Goal: Task Accomplishment & Management: Use online tool/utility

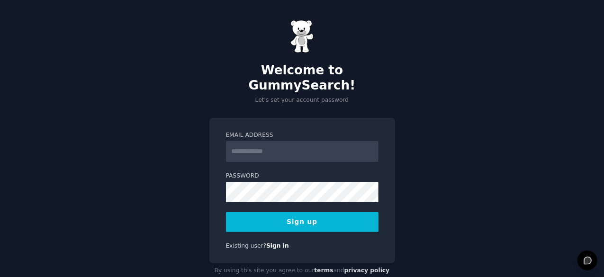
click at [250, 141] on input "Email Address" at bounding box center [302, 151] width 153 height 21
type input "**********"
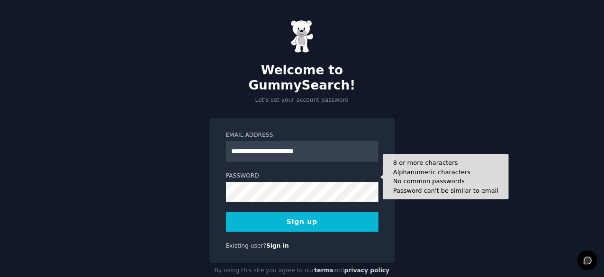
drag, startPoint x: 271, startPoint y: 187, endPoint x: 202, endPoint y: 200, distance: 70.9
click at [202, 200] on div "**********" at bounding box center [302, 149] width 604 height 298
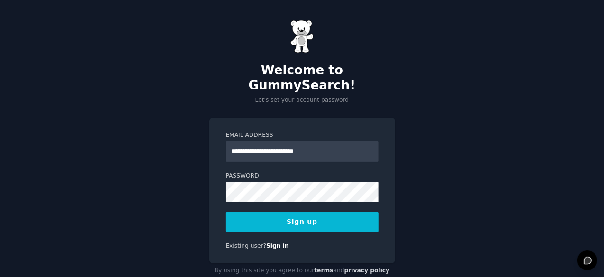
drag, startPoint x: 257, startPoint y: 187, endPoint x: 416, endPoint y: 114, distance: 175.5
click at [416, 114] on div "**********" at bounding box center [302, 149] width 604 height 298
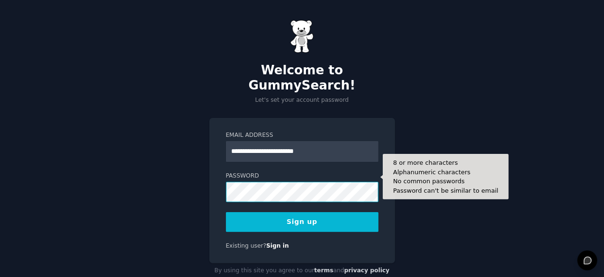
click at [225, 181] on div "**********" at bounding box center [302, 191] width 186 height 146
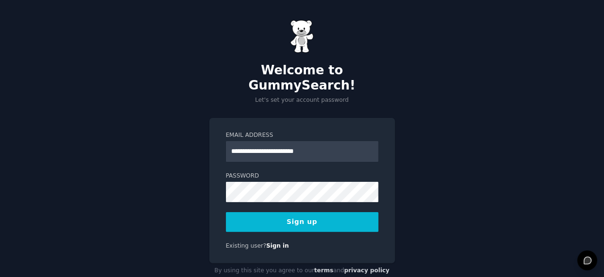
click at [301, 212] on button "Sign up" at bounding box center [302, 222] width 153 height 20
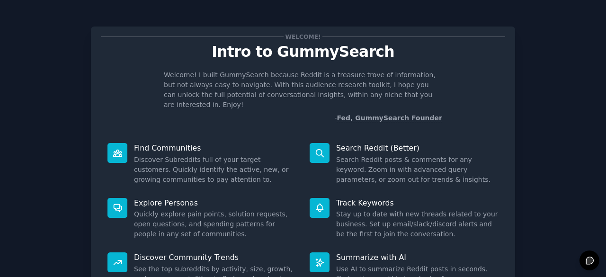
click at [544, 185] on div "Welcome! Intro to GummySearch Welcome! I built GummySearch because Reddit is a …" at bounding box center [303, 195] width 580 height 364
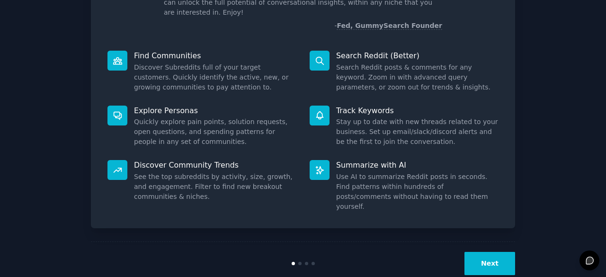
scroll to position [93, 0]
click at [475, 252] on button "Next" at bounding box center [490, 263] width 51 height 23
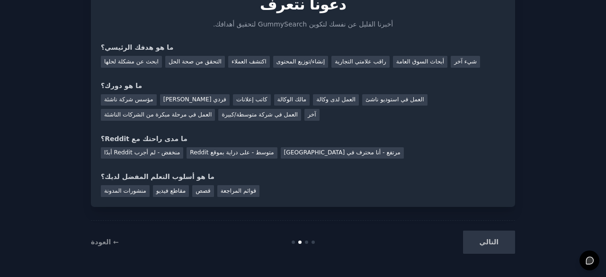
scroll to position [46, 0]
click at [412, 63] on font "أبحاث السوق العامة" at bounding box center [421, 62] width 48 height 7
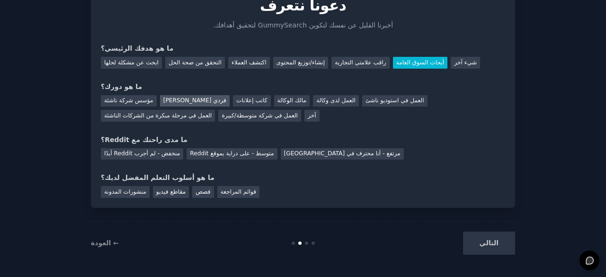
click at [170, 101] on font "رائد أعمال فردي" at bounding box center [194, 100] width 63 height 7
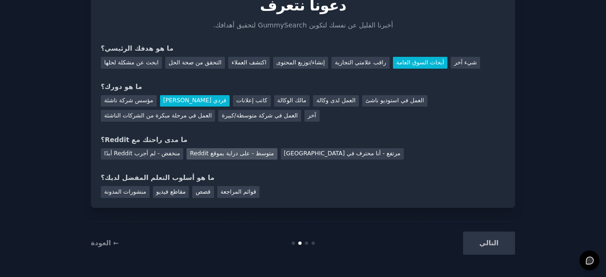
click at [227, 158] on div "متوسط ​​- على دراية بموقع Reddit" at bounding box center [232, 154] width 90 height 12
click at [230, 195] on font "قوائم المراجعة" at bounding box center [239, 192] width 36 height 7
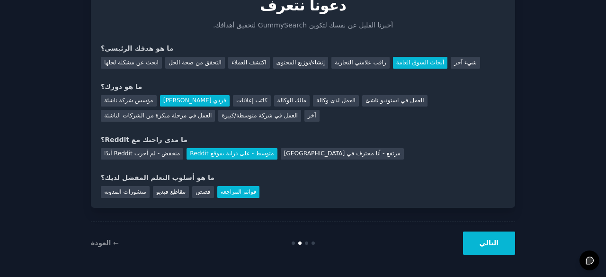
click at [488, 240] on font "التالي" at bounding box center [489, 243] width 19 height 8
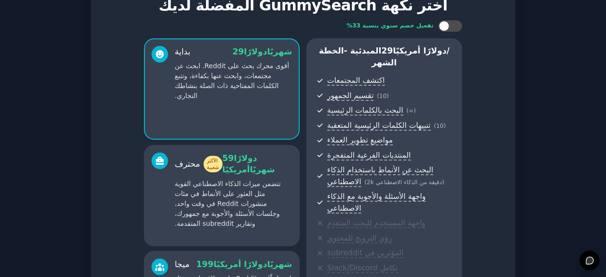
click at [563, 97] on div "إعداد حسابك اختر نكهة GummySearch المفضلة لديك تفعيل خصم سنوي بنسبة 33% بداية 2…" at bounding box center [303, 198] width 580 height 463
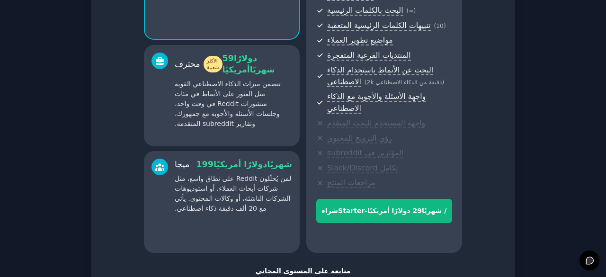
scroll to position [211, 0]
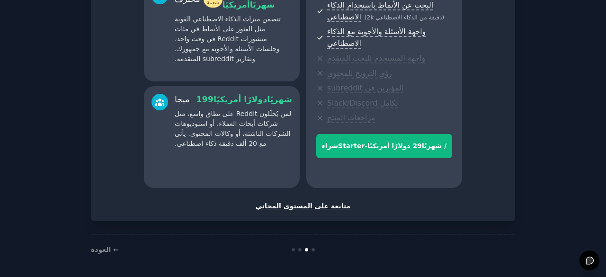
click at [325, 206] on font "متابعة على المستوى المجاني" at bounding box center [303, 206] width 95 height 8
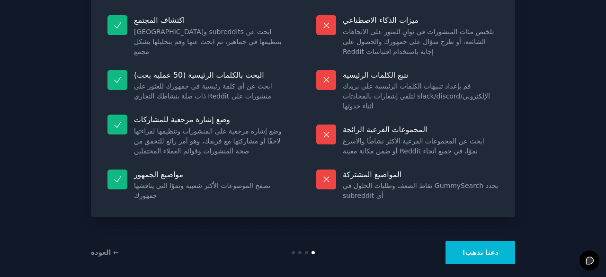
scroll to position [101, 0]
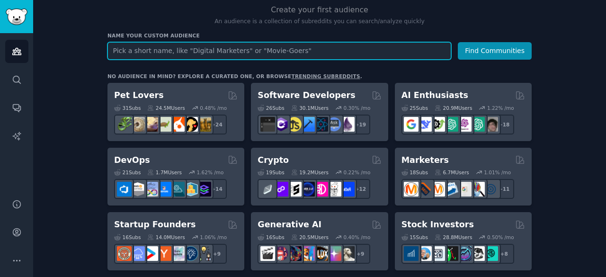
scroll to position [54, 0]
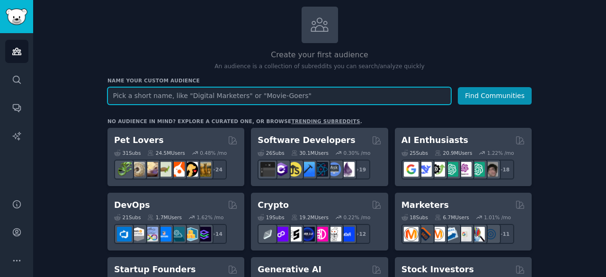
click at [135, 92] on input "text" at bounding box center [280, 96] width 344 height 18
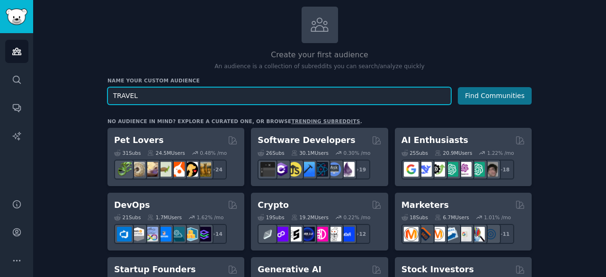
type input "TRAVEL"
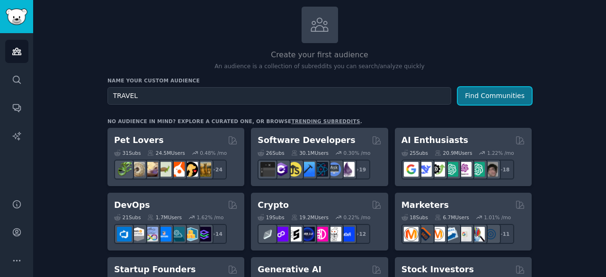
click at [478, 88] on button "Find Communities" at bounding box center [495, 96] width 74 height 18
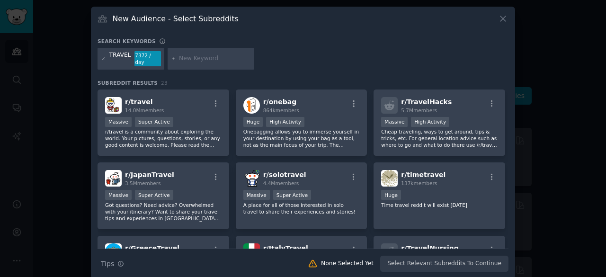
click at [563, 114] on div at bounding box center [303, 138] width 606 height 277
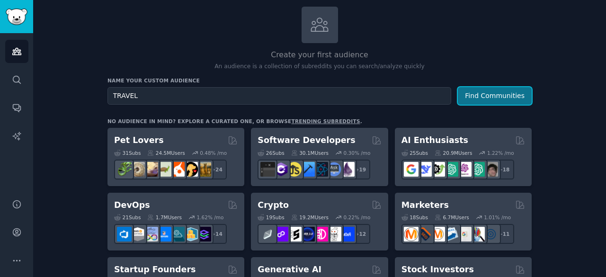
click at [493, 91] on button "Find Communities" at bounding box center [495, 96] width 74 height 18
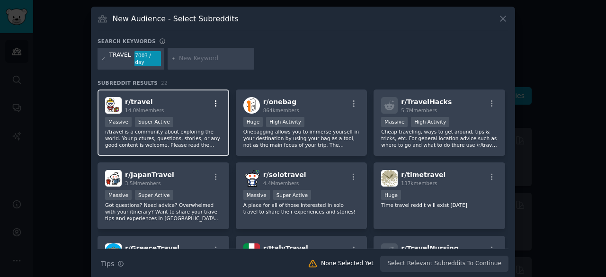
click at [215, 100] on icon "button" at bounding box center [216, 103] width 2 height 7
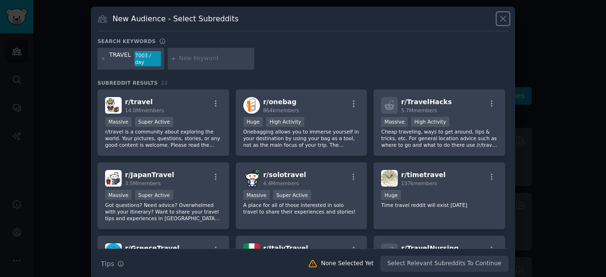
click at [505, 14] on icon at bounding box center [503, 19] width 10 height 10
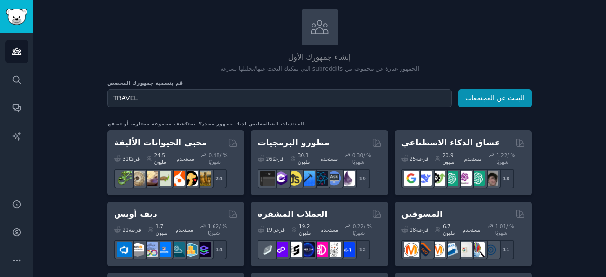
scroll to position [27, 0]
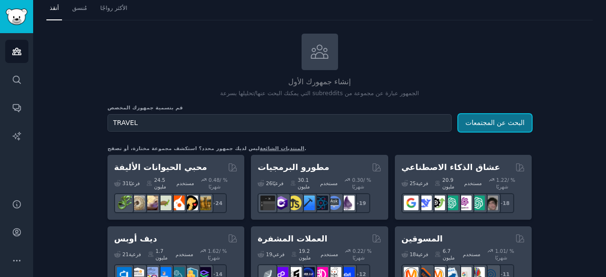
click at [498, 122] on font "البحث عن المجتمعات" at bounding box center [495, 123] width 59 height 8
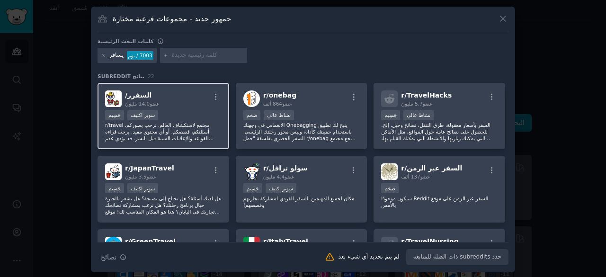
click at [183, 117] on div "جَسِيم سوبر اكتيف" at bounding box center [163, 116] width 117 height 12
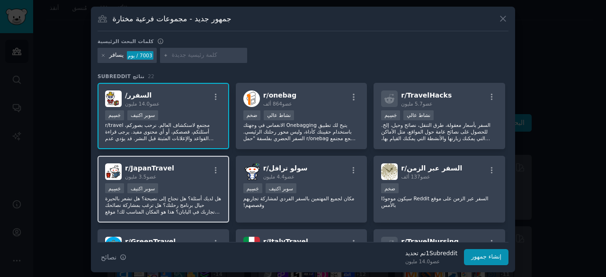
click at [166, 183] on div "جَسِيم سوبر اكتيف" at bounding box center [163, 189] width 117 height 12
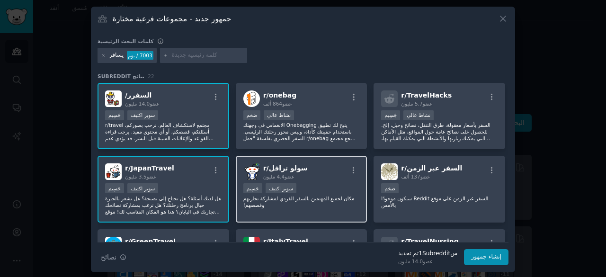
click at [263, 181] on div "r/ سولو ترافل 4.4 مليون عضو أكثر من مليون عضو جَسِيم سوبر اكتيف مكان لجميع المه…" at bounding box center [302, 189] width 132 height 67
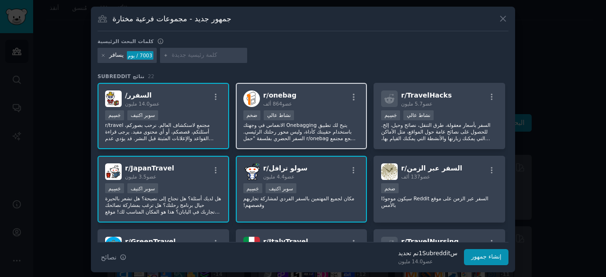
click at [261, 124] on font "يتيح لك تطبيق Onebagging الانغماس في وجهتك باستخدام حقيبتك كأداة، وليس محور رحل…" at bounding box center [299, 141] width 113 height 39
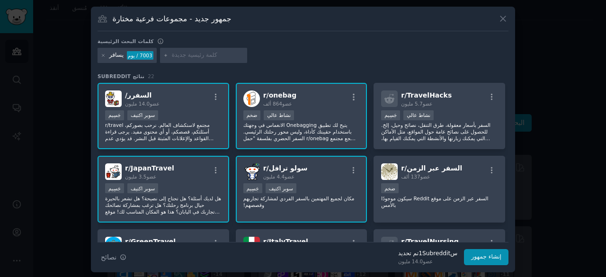
click at [185, 160] on div "r/ JapanTravel 3.5 مليون عضو جَسِيم سوبر اكتيف هل لديك أسئلة؟ هل تحتاج إلى نصيح…" at bounding box center [164, 189] width 132 height 67
click at [260, 180] on div "r/ سولو ترافل 4.4 مليون عضو أكثر من مليون عضو جَسِيم سوبر اكتيف مكان لجميع المه…" at bounding box center [302, 189] width 132 height 67
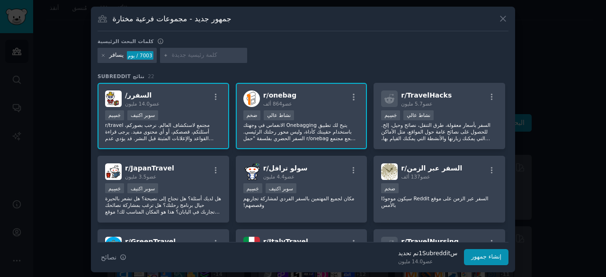
click at [274, 132] on font "يتيح لك تطبيق Onebagging الانغماس في وجهتك باستخدام حقيبتك كأداة، وليس محور رحل…" at bounding box center [299, 141] width 113 height 39
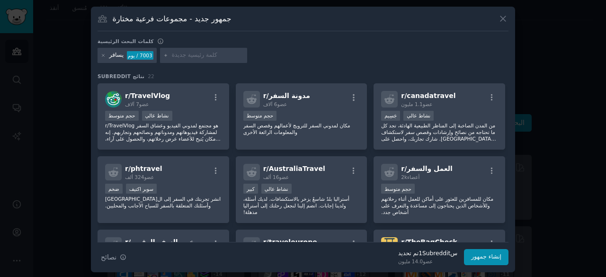
scroll to position [295, 0]
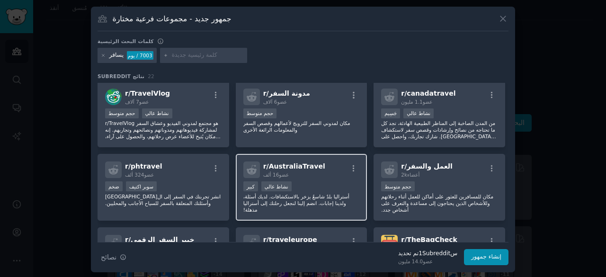
click at [310, 187] on div ">= النسبة المئوية الثمانين للتقديمات / اليوم كبير نشاط عالي" at bounding box center [301, 187] width 117 height 12
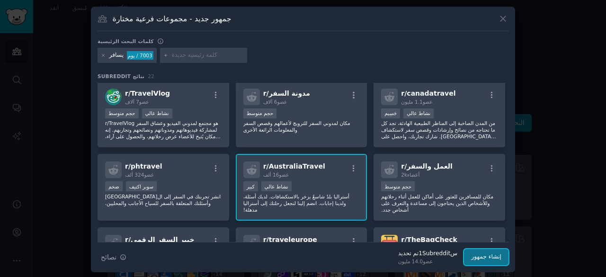
click at [480, 263] on button "إنشاء جمهور" at bounding box center [486, 257] width 45 height 16
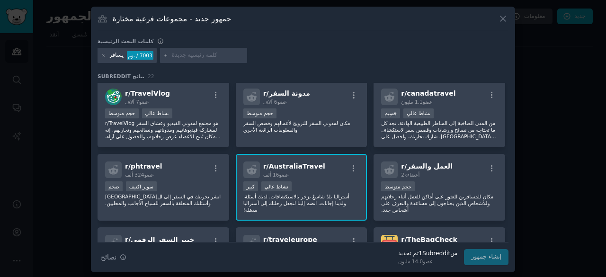
scroll to position [0, 0]
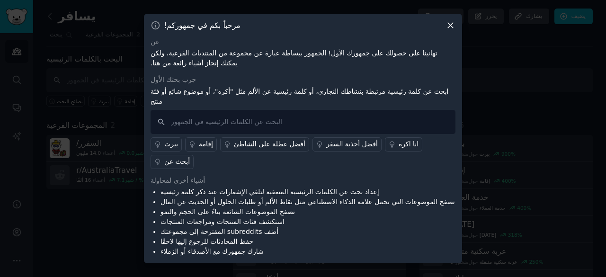
click at [451, 26] on icon at bounding box center [451, 25] width 10 height 10
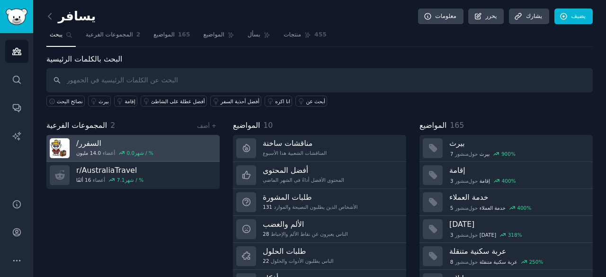
click at [112, 148] on div "ر/ السفر 14.0 مليون أعضاء 0.0 % / شهر" at bounding box center [114, 148] width 77 height 20
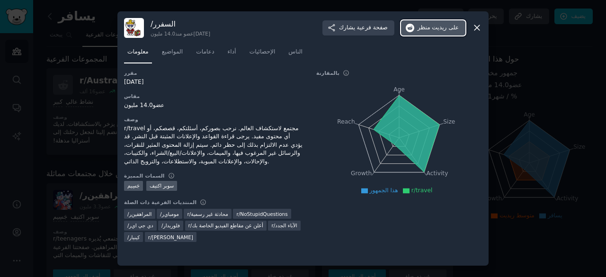
click at [449, 27] on font "على ريديت" at bounding box center [445, 27] width 27 height 7
click at [475, 29] on icon at bounding box center [477, 28] width 10 height 10
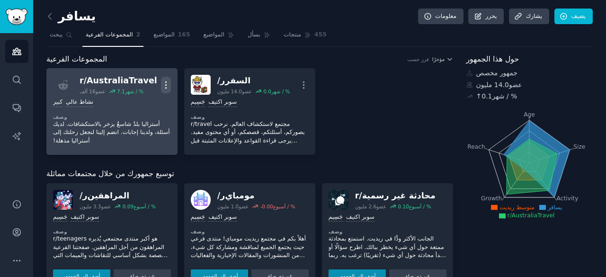
click at [167, 83] on icon "button" at bounding box center [166, 85] width 10 height 10
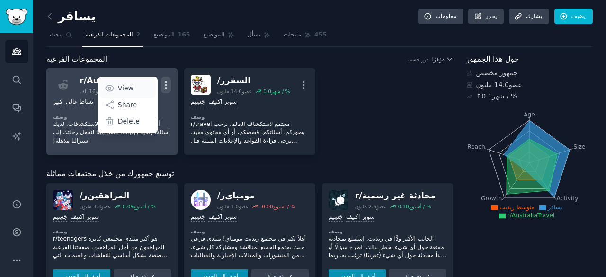
click at [127, 89] on p "View" at bounding box center [126, 88] width 16 height 10
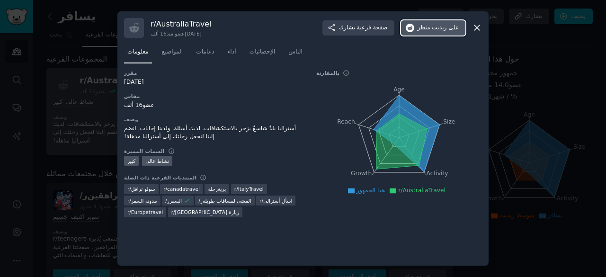
click at [437, 33] on button "منظر على ريديت" at bounding box center [433, 27] width 64 height 15
click at [478, 31] on icon at bounding box center [477, 28] width 10 height 10
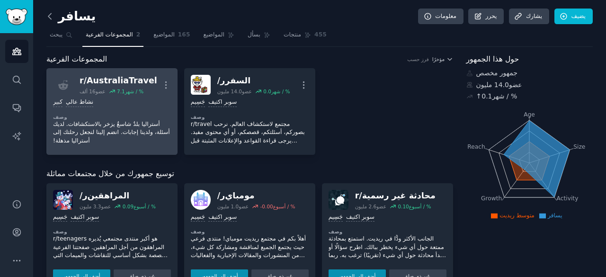
click at [49, 18] on icon at bounding box center [50, 16] width 10 height 10
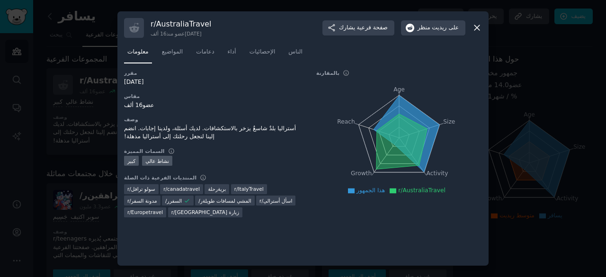
click at [482, 27] on div "r/ AustraliaTravel 16 ألف عضو منذ 05/09/2016 يشارك صفحة فرعية منظر على ريديت مع…" at bounding box center [302, 138] width 371 height 255
click at [479, 27] on icon at bounding box center [477, 28] width 10 height 10
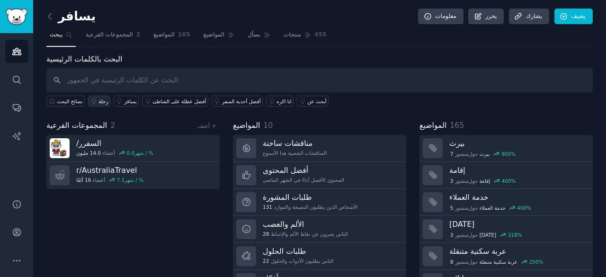
click at [100, 102] on font "رحلة" at bounding box center [104, 102] width 10 height 6
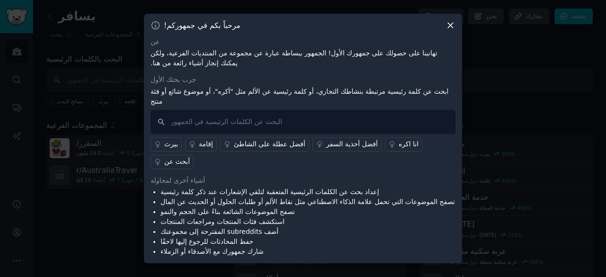
click at [452, 30] on icon at bounding box center [451, 25] width 10 height 10
click at [454, 30] on icon at bounding box center [451, 25] width 10 height 10
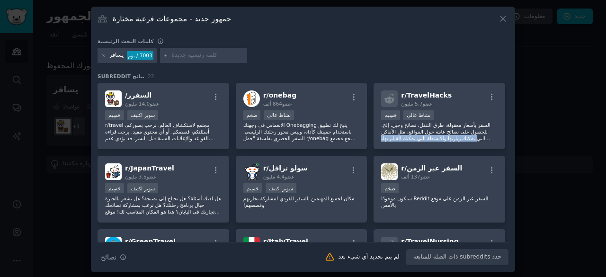
drag, startPoint x: 508, startPoint y: 133, endPoint x: 503, endPoint y: 145, distance: 13.6
click at [503, 145] on div "جمهور جديد - مجموعات فرعية مختارة كلمات البحث الرئيسية يسافر 7003 / يوم نتائج s…" at bounding box center [303, 140] width 424 height 266
click at [527, 151] on div at bounding box center [303, 138] width 606 height 277
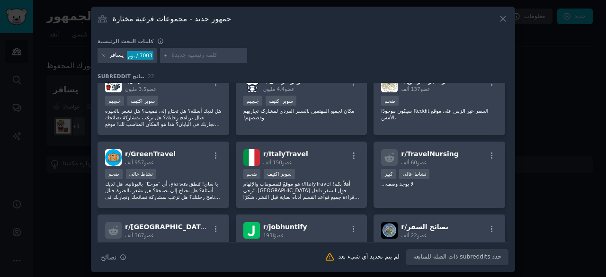
scroll to position [81, 0]
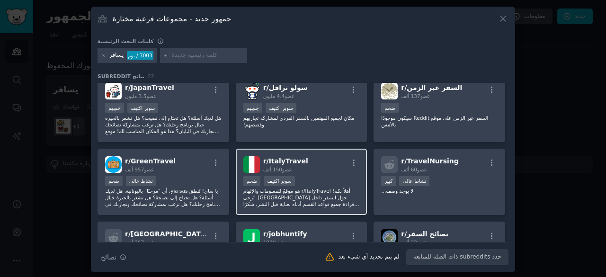
click at [268, 167] on font "150 ألف" at bounding box center [272, 170] width 19 height 6
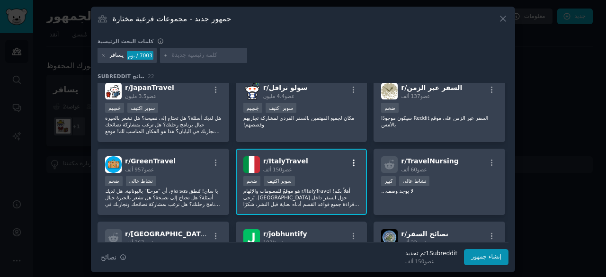
click at [350, 161] on icon "button" at bounding box center [354, 163] width 9 height 9
click at [486, 259] on font "إنشاء جمهور" at bounding box center [486, 256] width 30 height 7
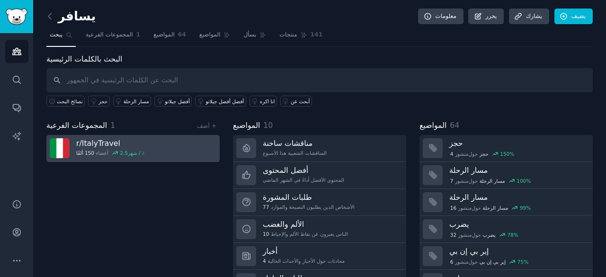
click at [202, 143] on link "r/ ItalyTravel 150 ألفًا أعضاء 2.5 ٪ / شهر" at bounding box center [132, 148] width 173 height 27
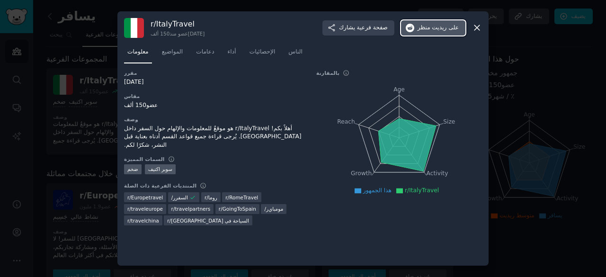
click at [436, 27] on font "على ريديت" at bounding box center [445, 27] width 27 height 7
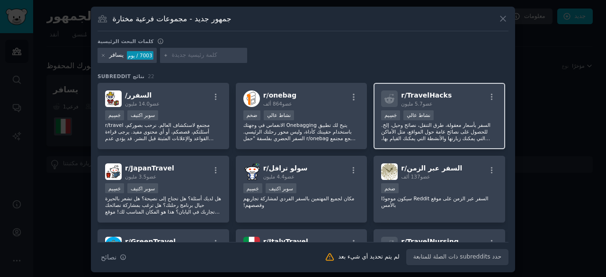
click at [486, 101] on div at bounding box center [492, 98] width 12 height 11
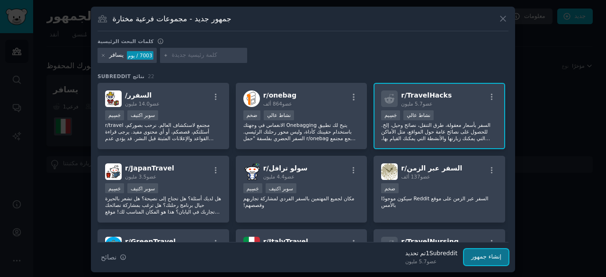
click at [478, 255] on font "إنشاء جمهور" at bounding box center [486, 256] width 30 height 7
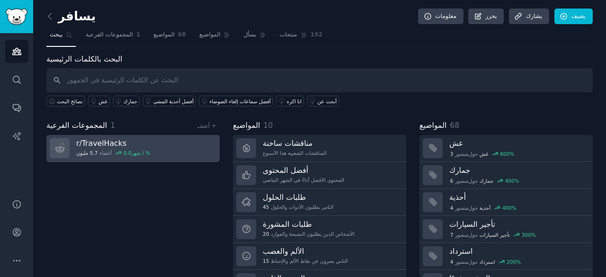
click at [203, 144] on link "r/ TravelHacks 5.7 مليون أعضاء 0.0 % / شهر" at bounding box center [132, 148] width 173 height 27
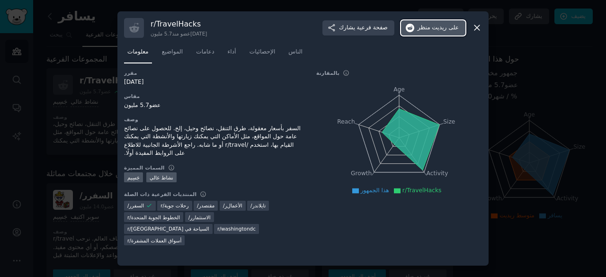
click at [447, 30] on font "على ريديت" at bounding box center [445, 27] width 27 height 7
click at [479, 29] on icon at bounding box center [477, 28] width 5 height 5
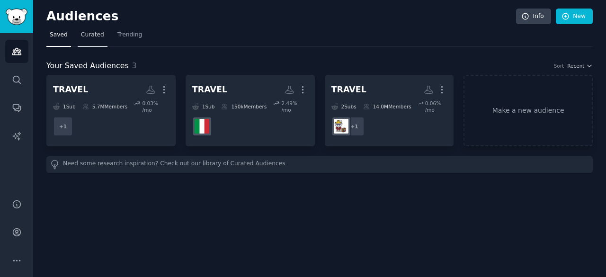
click at [96, 34] on span "Curated" at bounding box center [92, 35] width 23 height 9
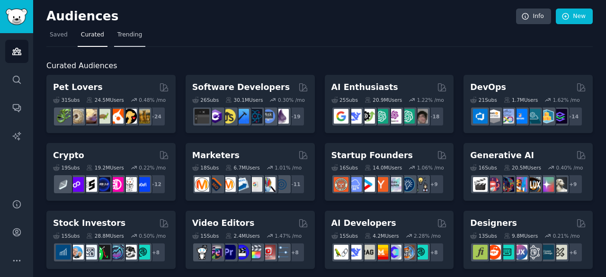
click at [130, 36] on span "Trending" at bounding box center [129, 35] width 25 height 9
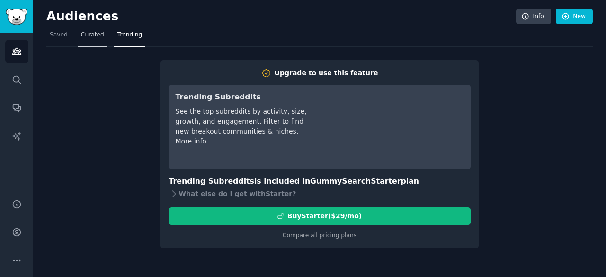
click at [96, 37] on span "Curated" at bounding box center [92, 35] width 23 height 9
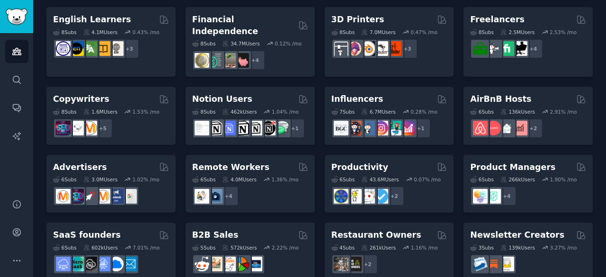
scroll to position [480, 0]
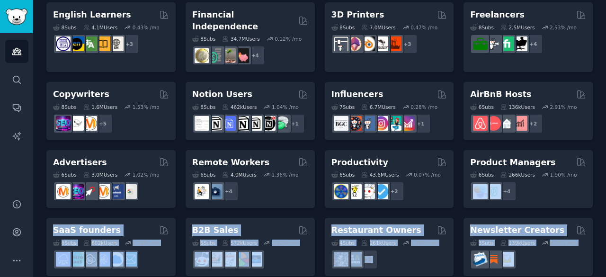
drag, startPoint x: 604, startPoint y: 243, endPoint x: 597, endPoint y: 177, distance: 67.1
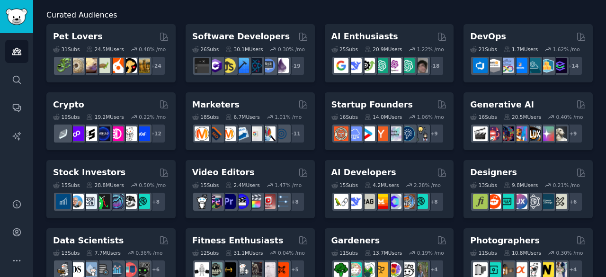
scroll to position [0, 0]
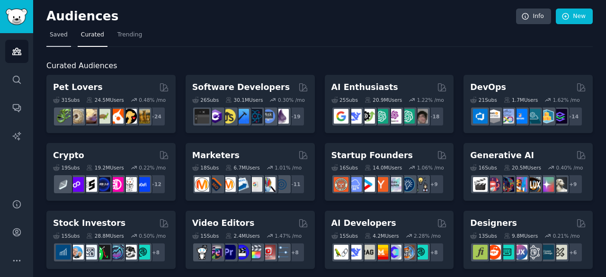
click at [60, 32] on span "Saved" at bounding box center [59, 35] width 18 height 9
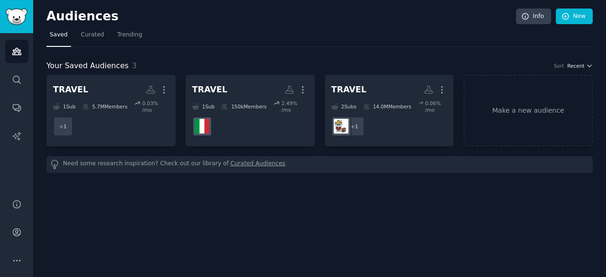
click at [589, 63] on icon "button" at bounding box center [589, 66] width 7 height 7
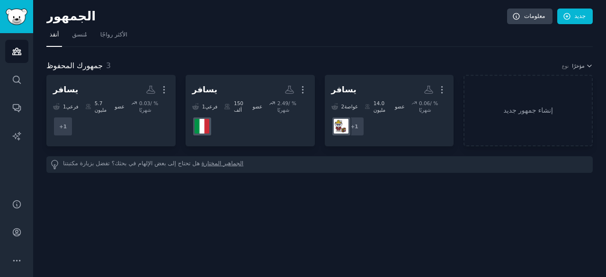
click at [587, 61] on div "جمهورك المحفوظ 3 نوع مؤخرًا" at bounding box center [319, 66] width 547 height 12
click at [589, 65] on icon "button" at bounding box center [589, 66] width 7 height 7
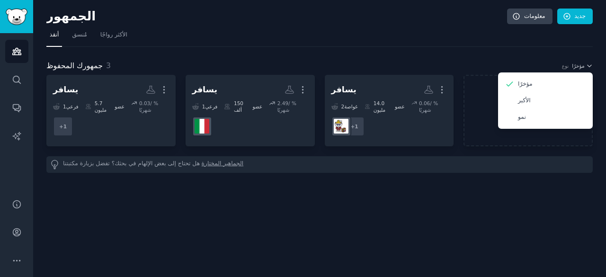
click at [478, 38] on nav "أنقذ مُنسق الأكثر رواجًا" at bounding box center [319, 36] width 547 height 19
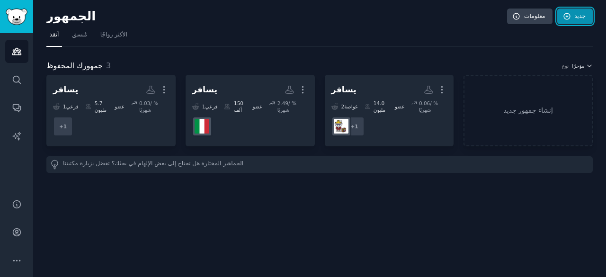
click at [569, 12] on icon at bounding box center [567, 16] width 9 height 9
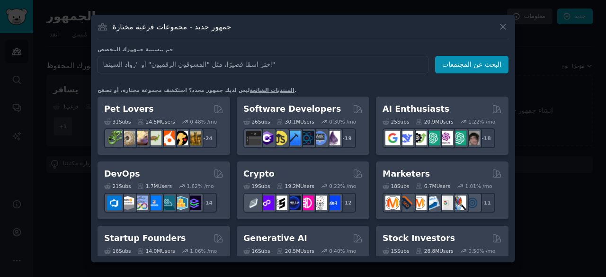
click at [109, 64] on input "text" at bounding box center [263, 65] width 331 height 18
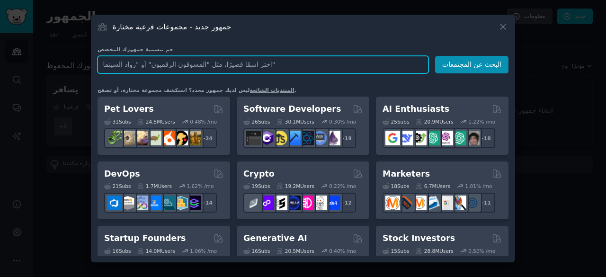
paste input "Wellness travel"
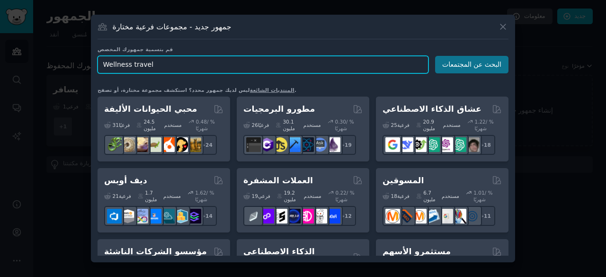
type input "Wellness travel"
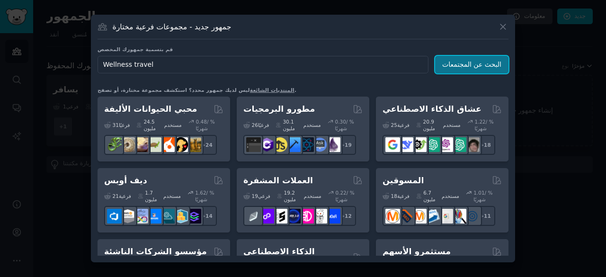
click at [452, 62] on font "البحث عن المجتمعات" at bounding box center [471, 65] width 59 height 8
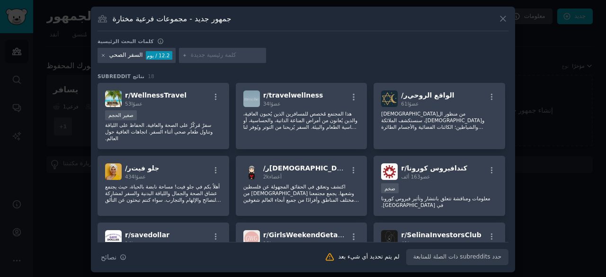
click at [103, 54] on icon at bounding box center [103, 55] width 5 height 5
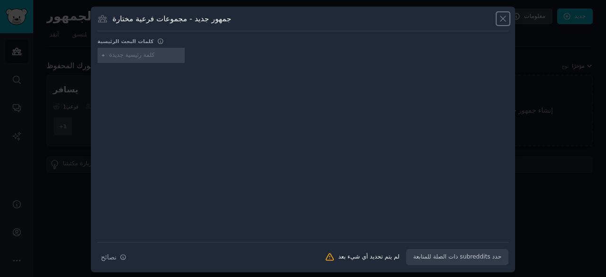
click at [503, 21] on icon at bounding box center [503, 19] width 10 height 10
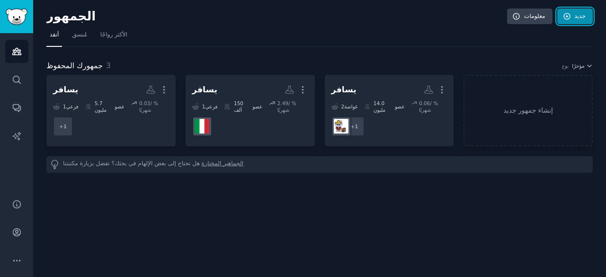
click at [571, 19] on icon at bounding box center [567, 16] width 9 height 9
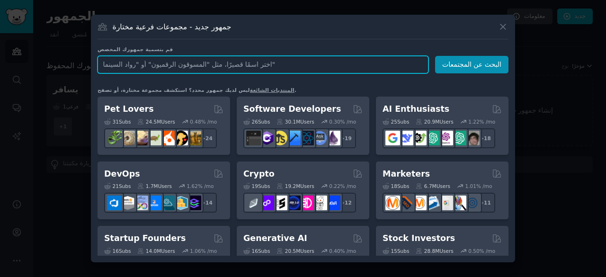
paste input "Healthy travel"
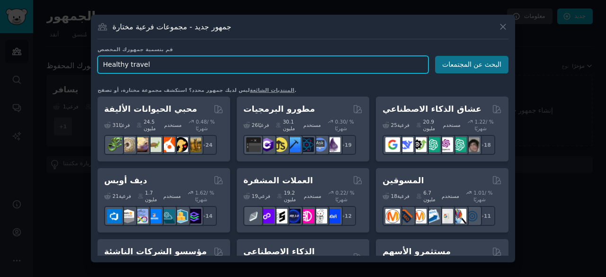
type input "Healthy travel"
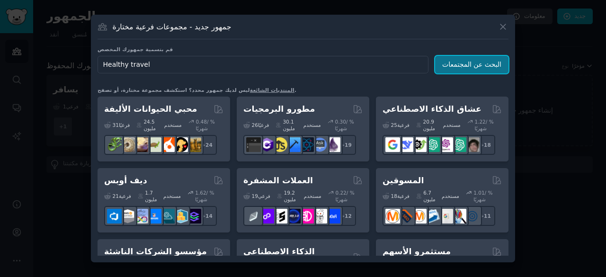
click at [458, 70] on button "البحث عن المجتمعات" at bounding box center [471, 65] width 73 height 18
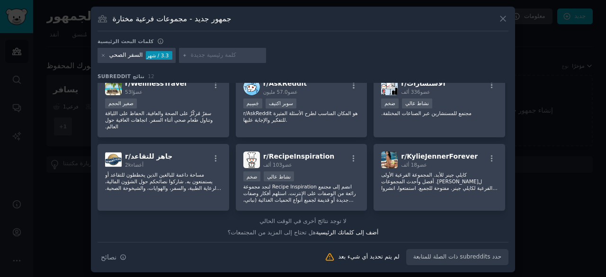
scroll to position [160, 0]
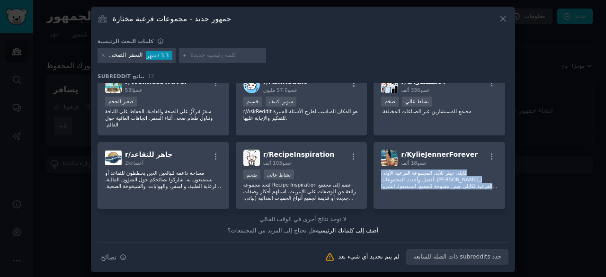
drag, startPoint x: 507, startPoint y: 189, endPoint x: 512, endPoint y: 152, distance: 37.2
click at [512, 152] on div "جمهور جديد - مجموعات فرعية مختارة كلمات البحث الرئيسية السفر الصحي 3.3 / شهر نت…" at bounding box center [303, 140] width 424 height 266
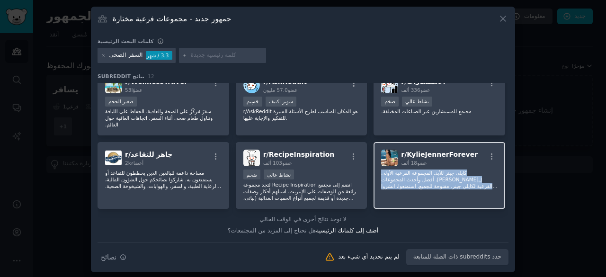
click at [497, 176] on div "r/ KylieJennerForever 18 ألف عضو كايلي جينر للأبد. المجموعة الفرعية الأولى لكاي…" at bounding box center [440, 175] width 132 height 67
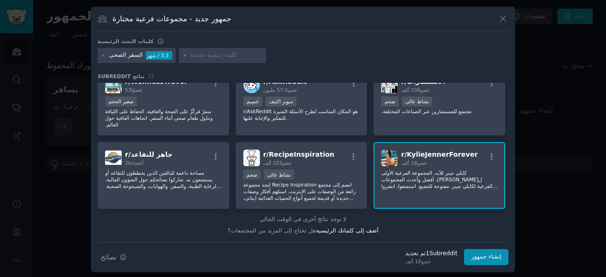
click at [507, 187] on div "ر/ الصحة2020 2k أعضاء حجم متوسط نشاط عالي هل تبحث عن وصفات صحية لا تتنازل عن مذ…" at bounding box center [303, 162] width 411 height 159
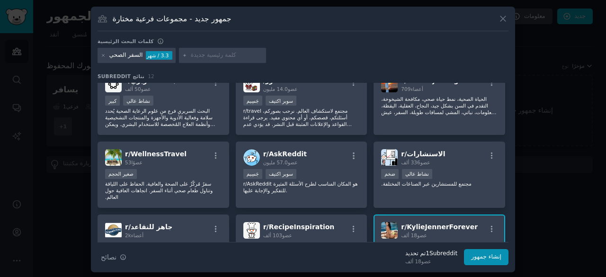
scroll to position [86, 0]
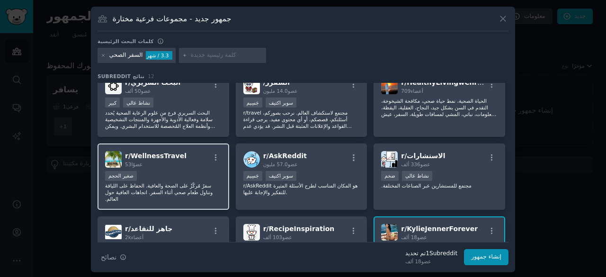
click at [178, 172] on div "صغير الحجم" at bounding box center [163, 177] width 117 height 12
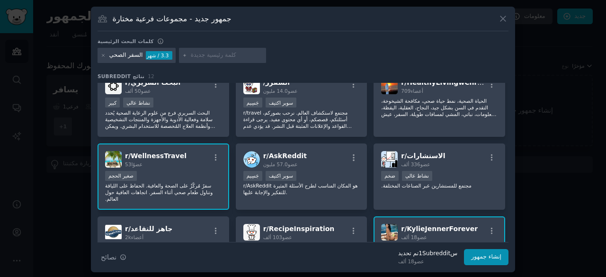
click at [401, 230] on font "r/" at bounding box center [404, 229] width 6 height 8
click at [496, 254] on font "إنشاء جمهور" at bounding box center [486, 256] width 30 height 7
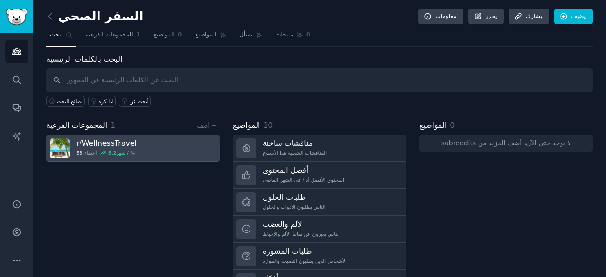
click at [205, 147] on link "r/ WellnessTravel 53 أعضاء 8.2 % / شهر" at bounding box center [132, 148] width 173 height 27
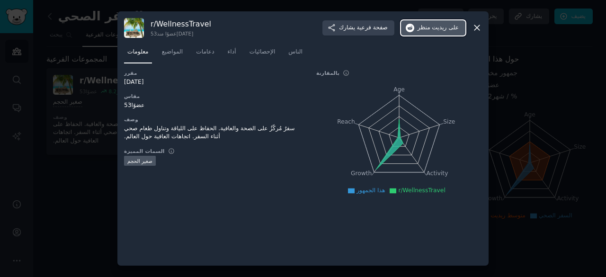
click at [435, 27] on font "على ريديت" at bounding box center [445, 27] width 27 height 7
